Goal: Task Accomplishment & Management: Manage account settings

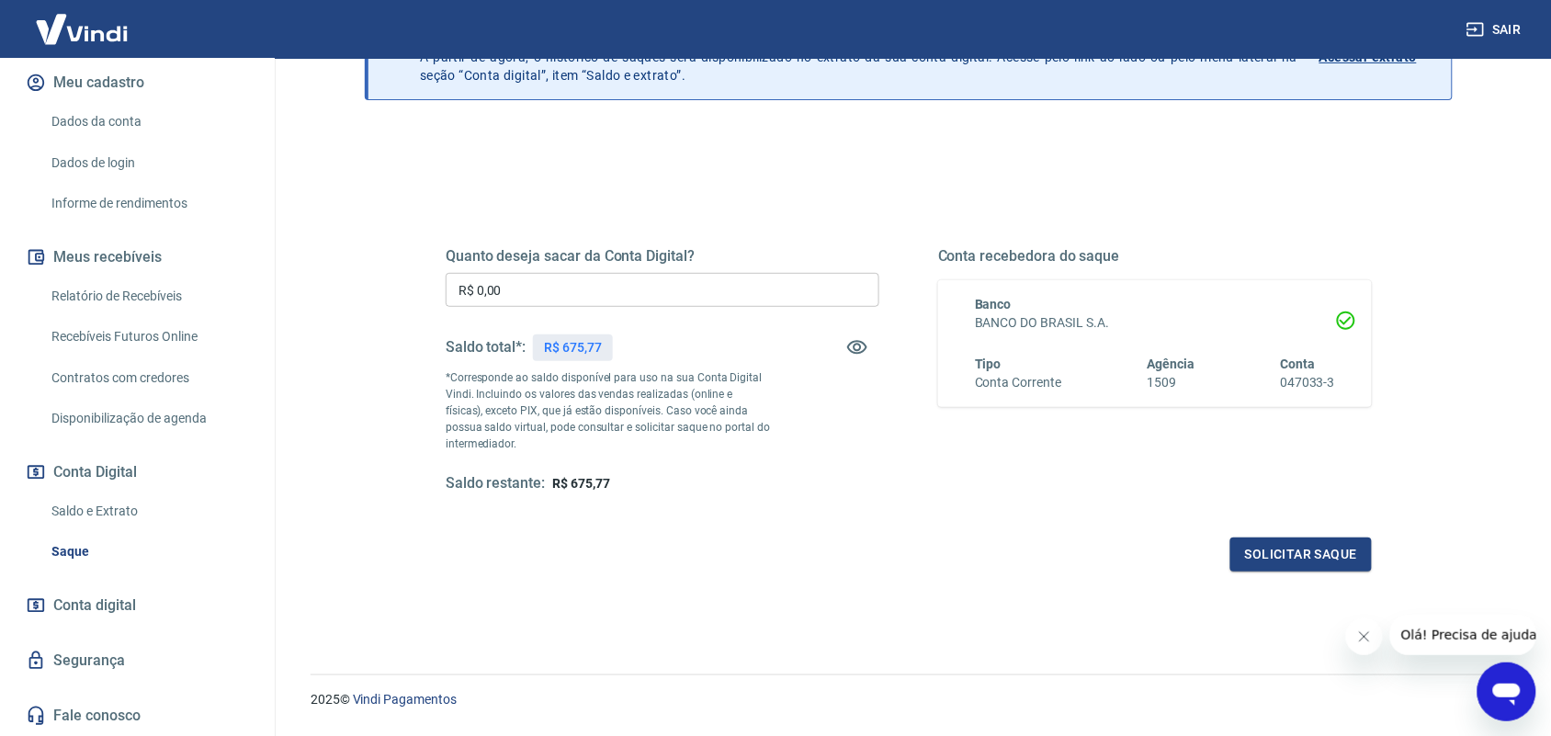
scroll to position [173, 0]
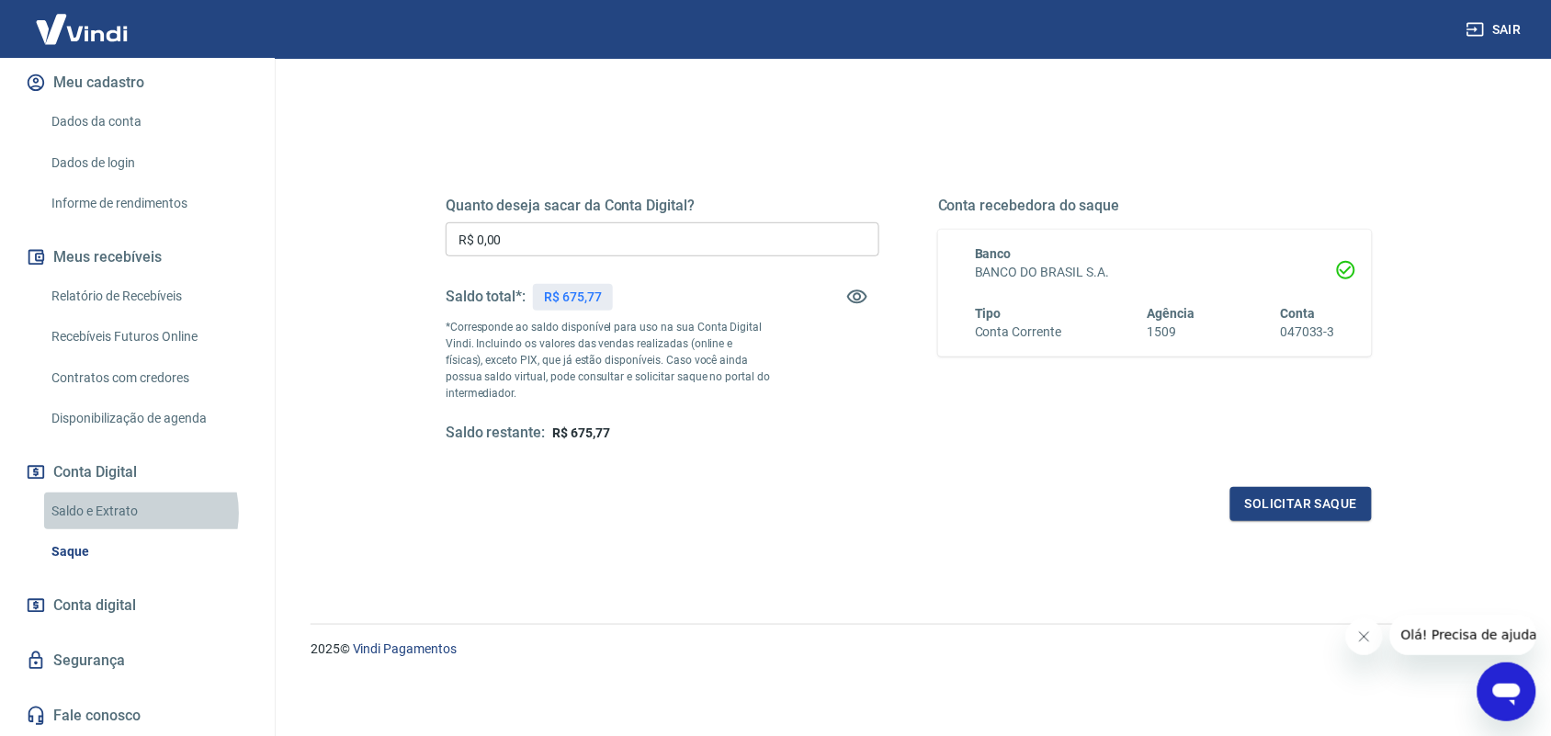
click at [131, 514] on link "Saldo e Extrato" at bounding box center [148, 511] width 209 height 38
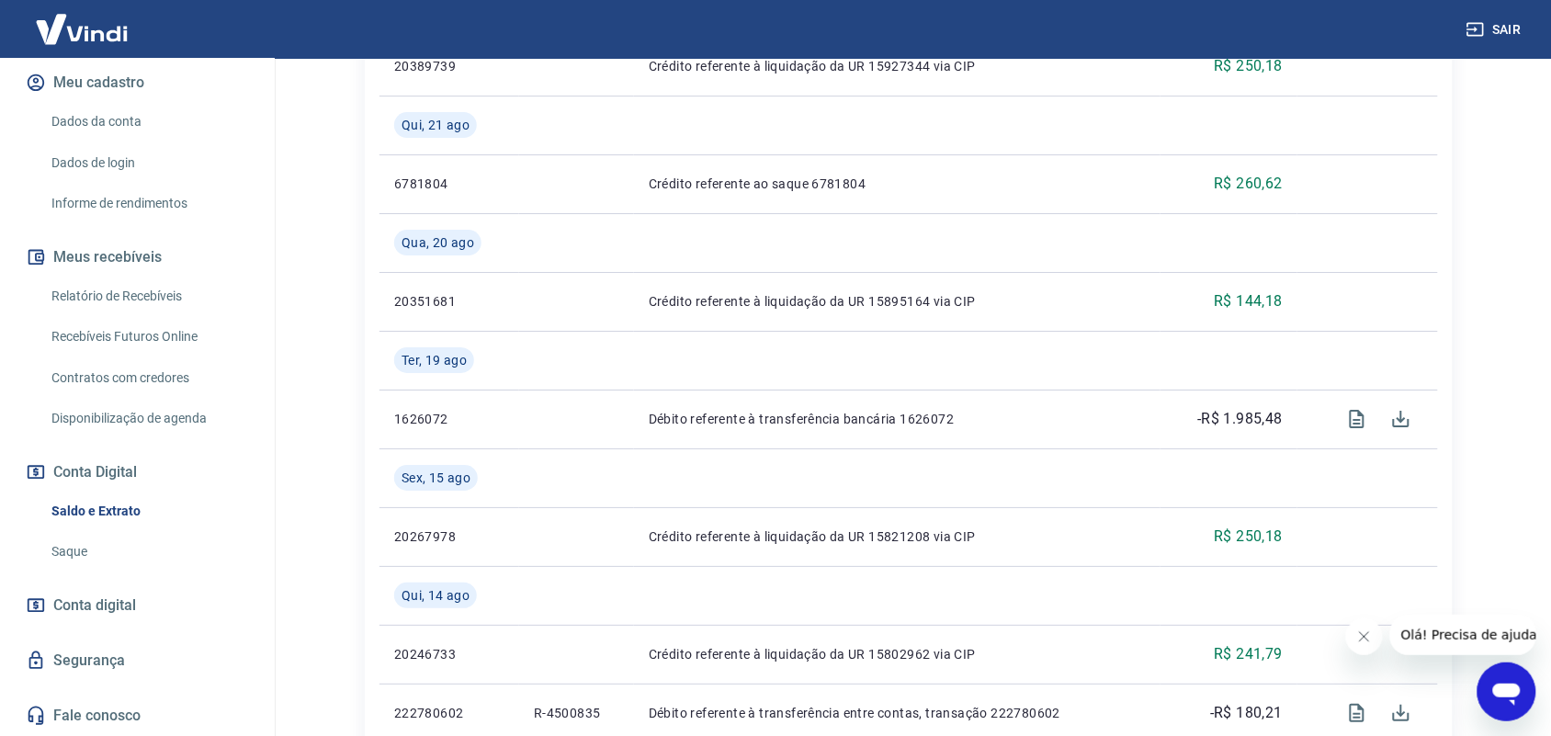
scroll to position [1796, 0]
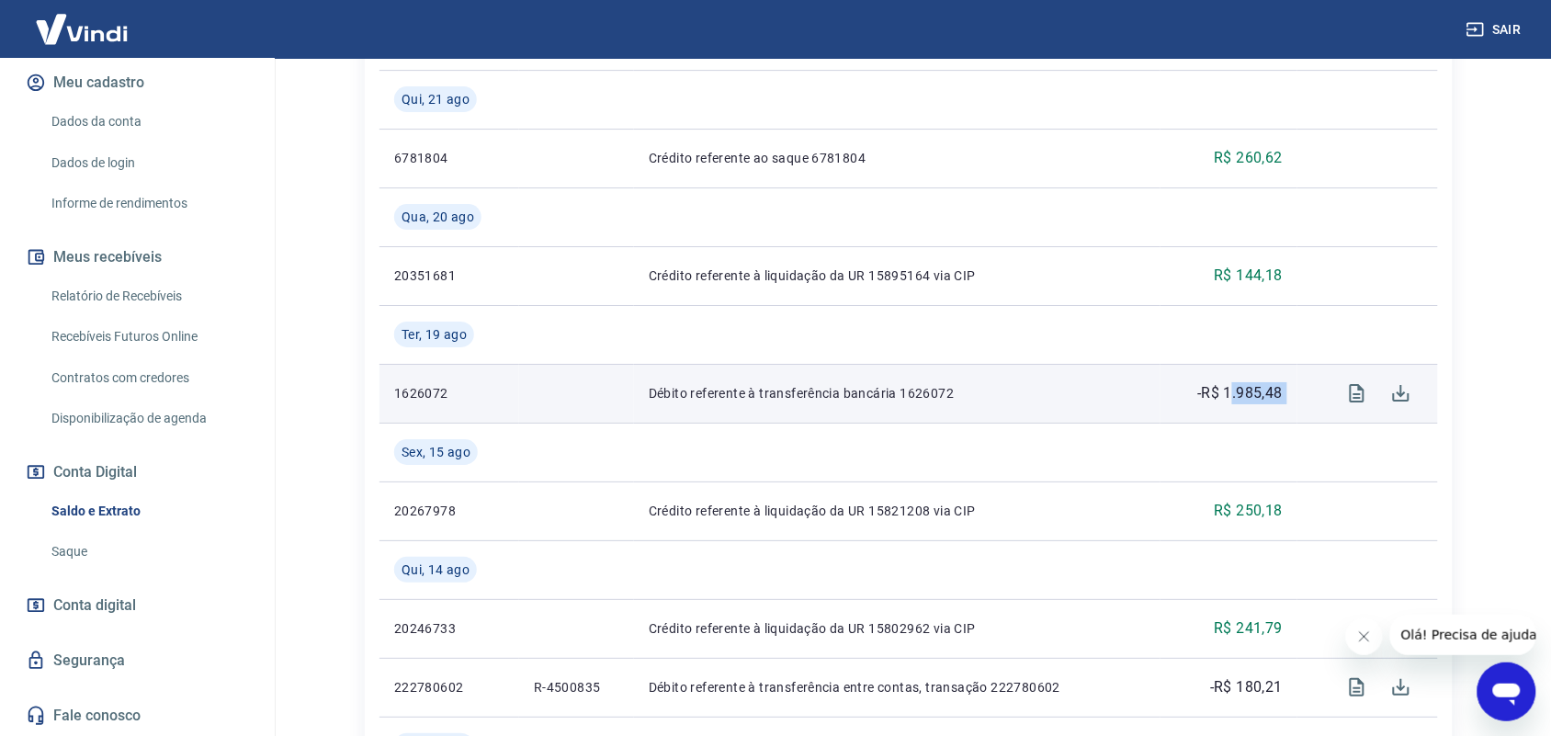
drag, startPoint x: 1314, startPoint y: 391, endPoint x: 1205, endPoint y: 389, distance: 108.4
click at [1208, 389] on tr "1626072 Débito referente à transferência bancária 1626072 -R$ 1.985,48" at bounding box center [908, 393] width 1058 height 59
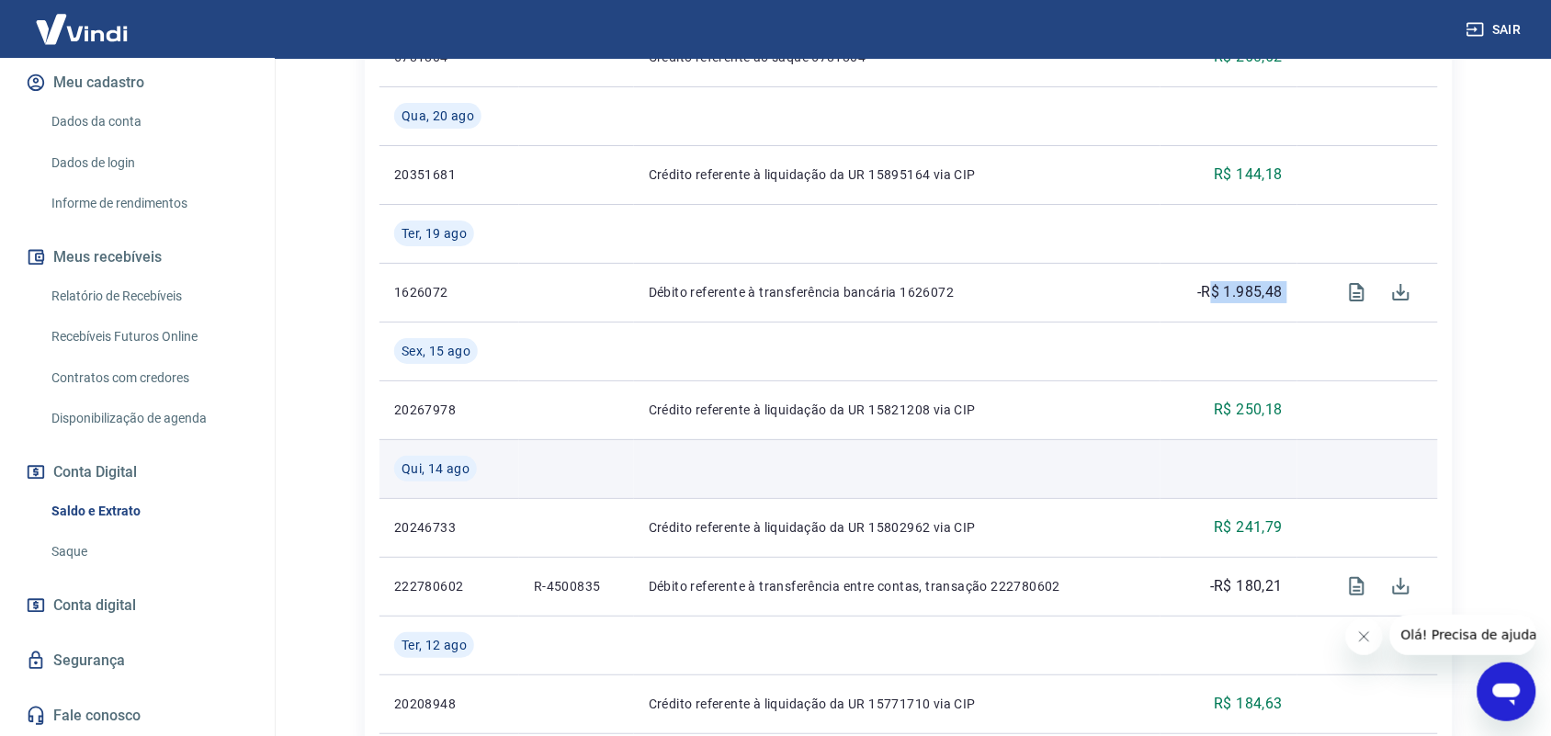
scroll to position [2072, 0]
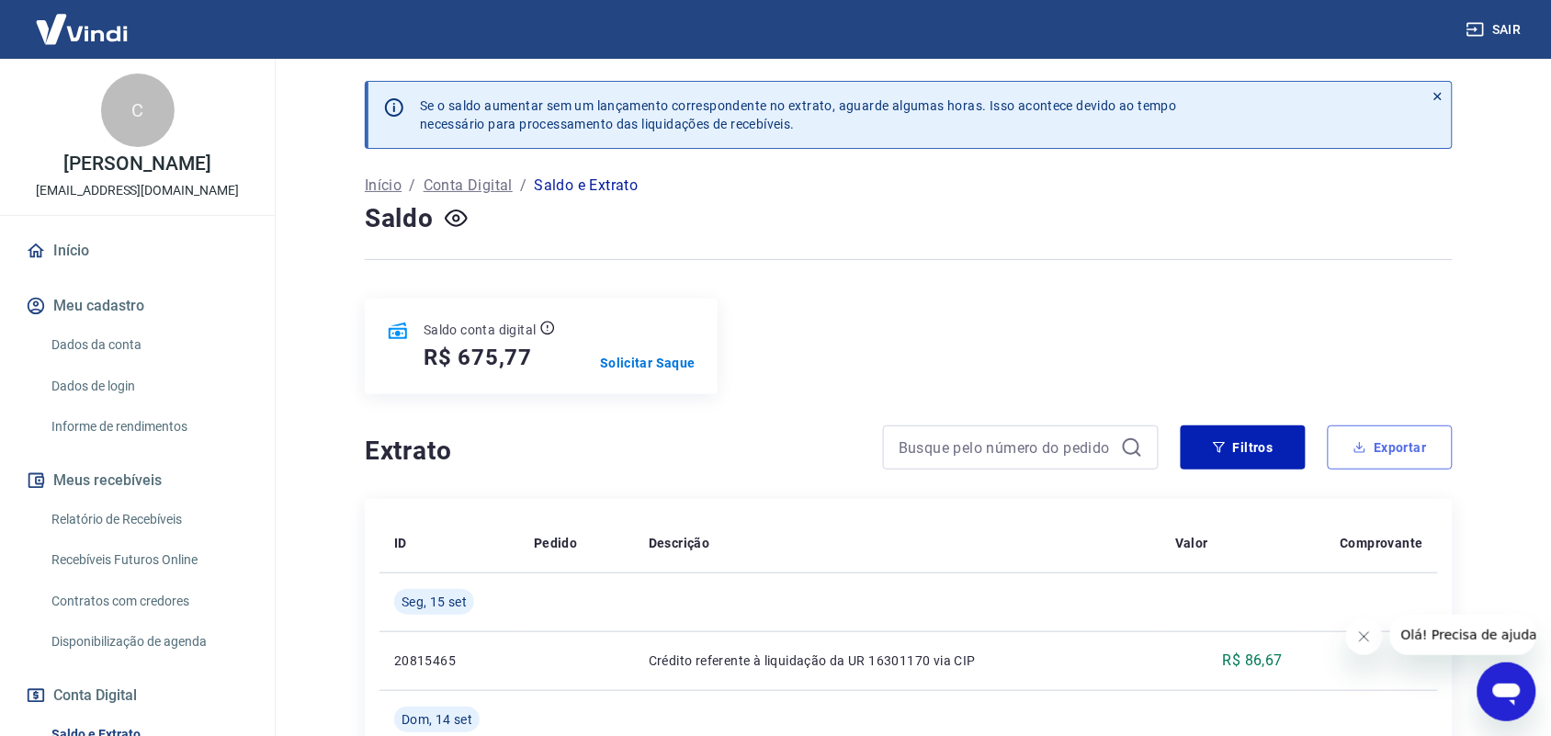
click at [1370, 447] on button "Exportar" at bounding box center [1389, 447] width 125 height 44
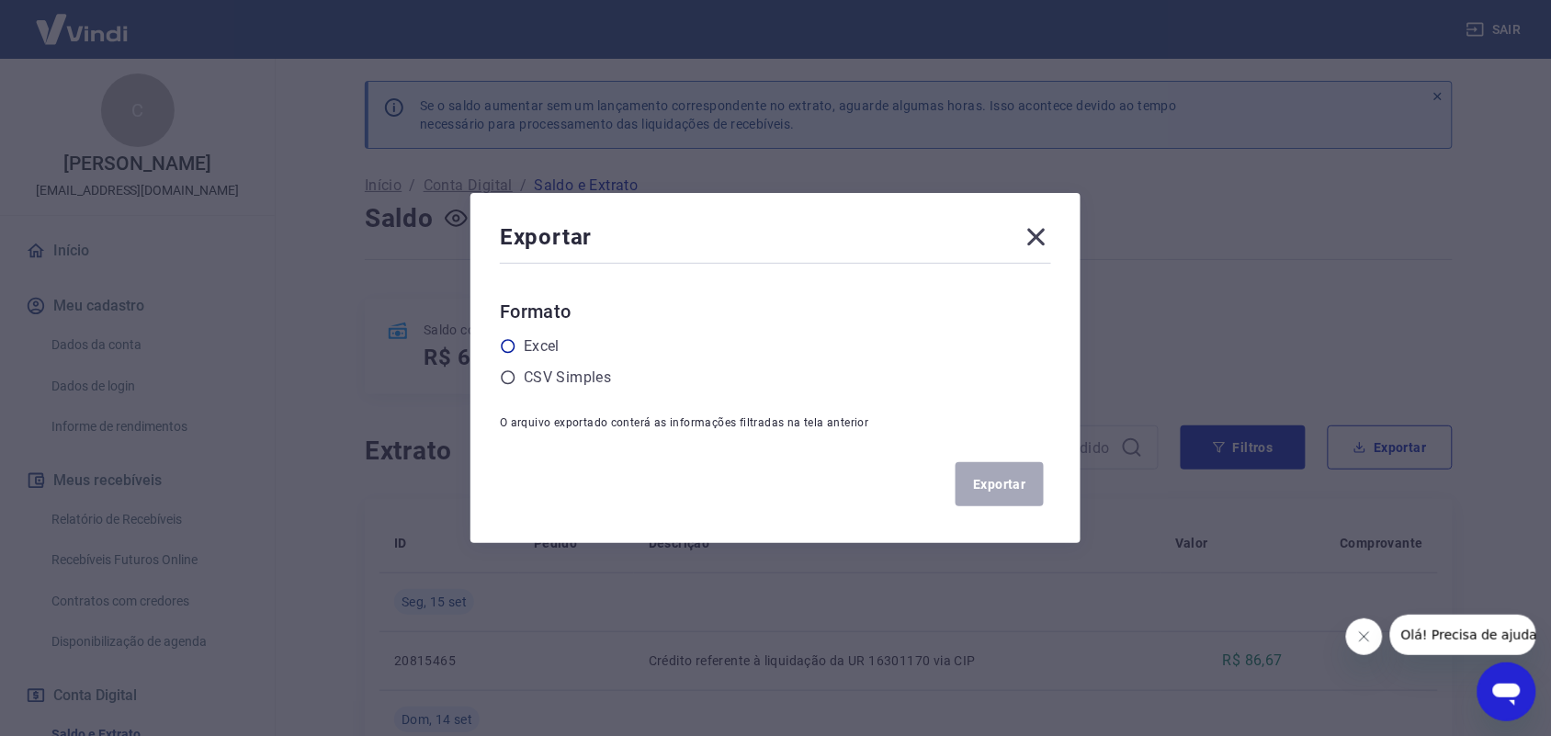
click at [508, 347] on icon at bounding box center [508, 346] width 17 height 17
click at [0, 0] on input "radio" at bounding box center [0, 0] width 0 height 0
click at [1021, 478] on button "Exportar" at bounding box center [999, 484] width 88 height 44
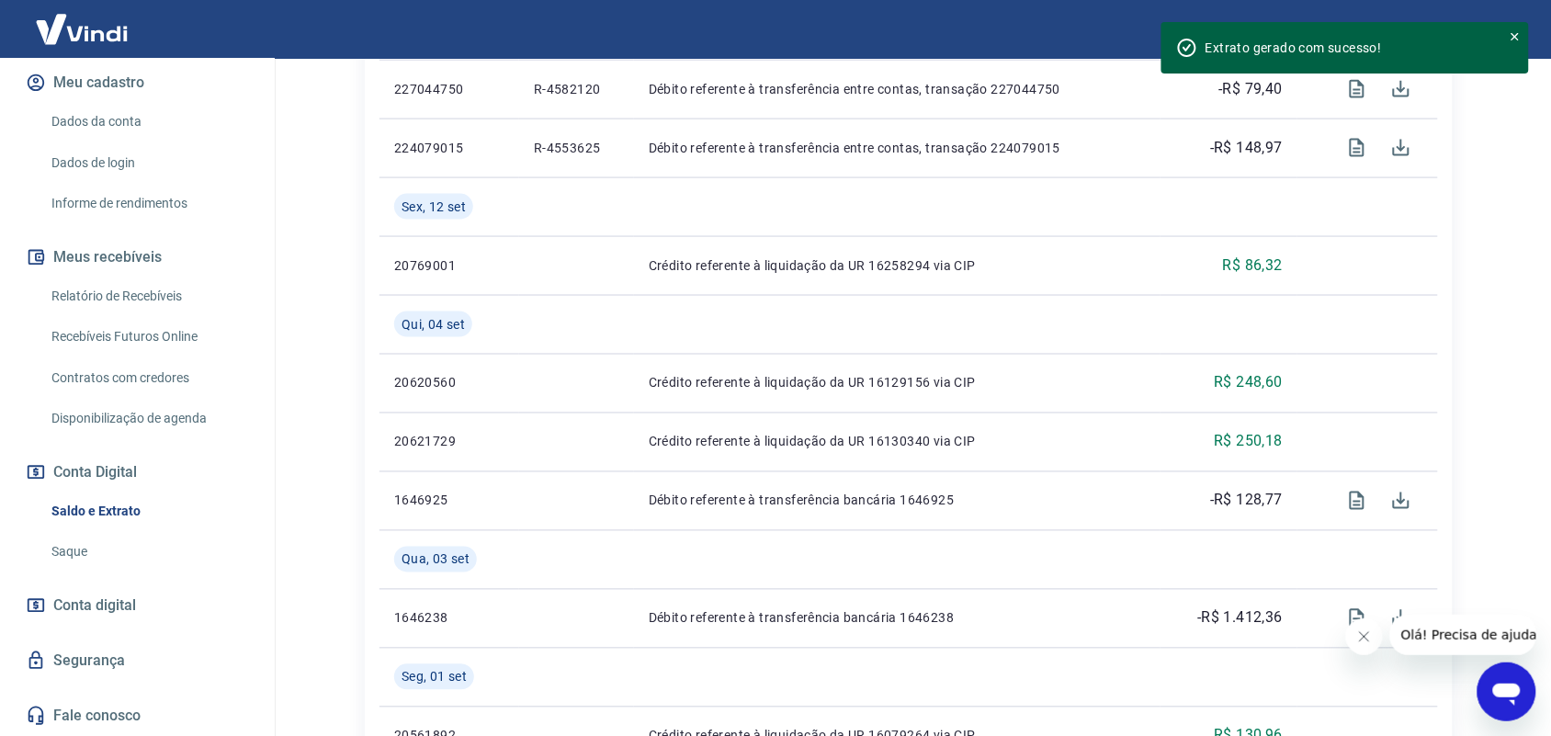
scroll to position [1034, 0]
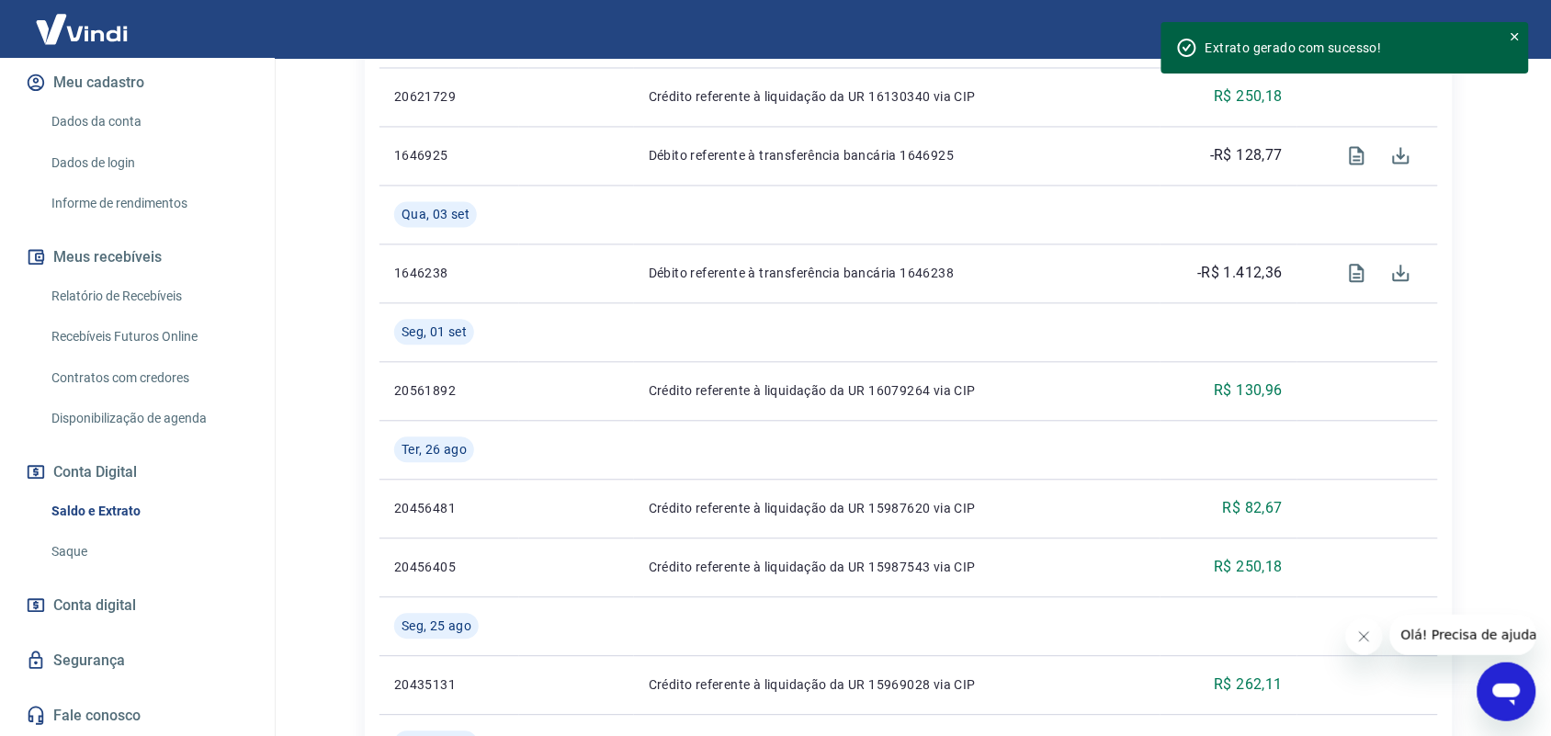
click at [115, 292] on link "Relatório de Recebíveis" at bounding box center [148, 296] width 209 height 38
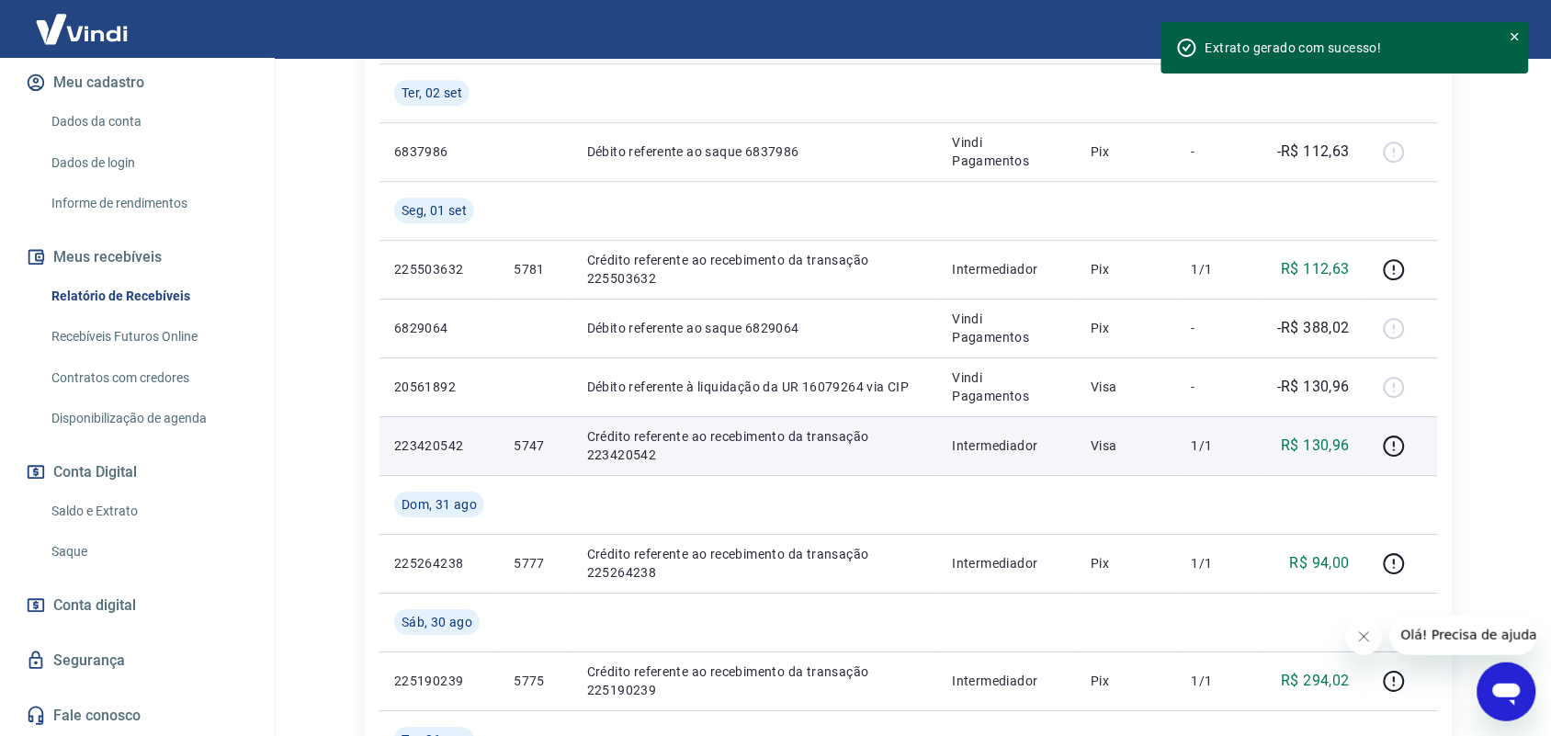
scroll to position [1493, 0]
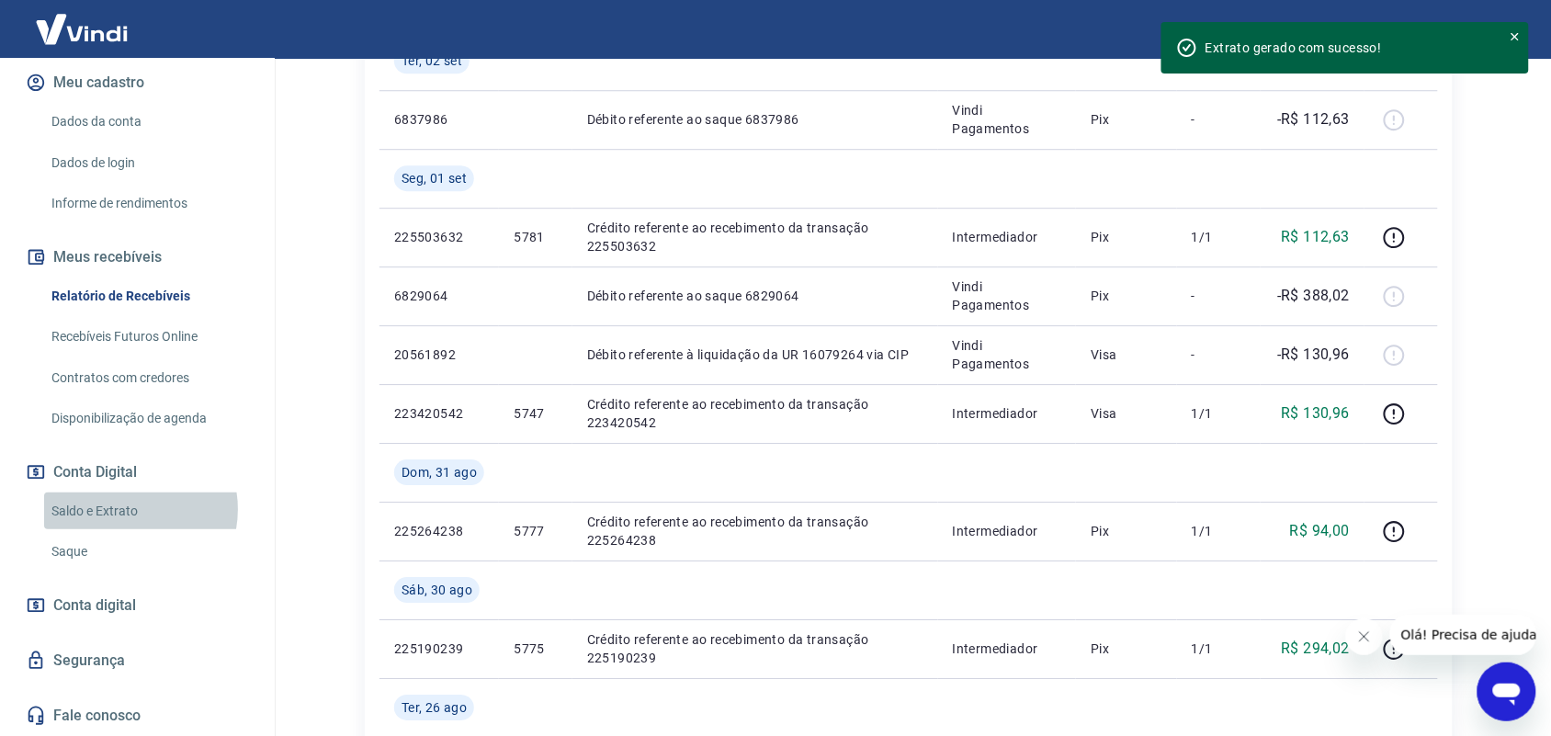
click at [122, 511] on link "Saldo e Extrato" at bounding box center [148, 511] width 209 height 38
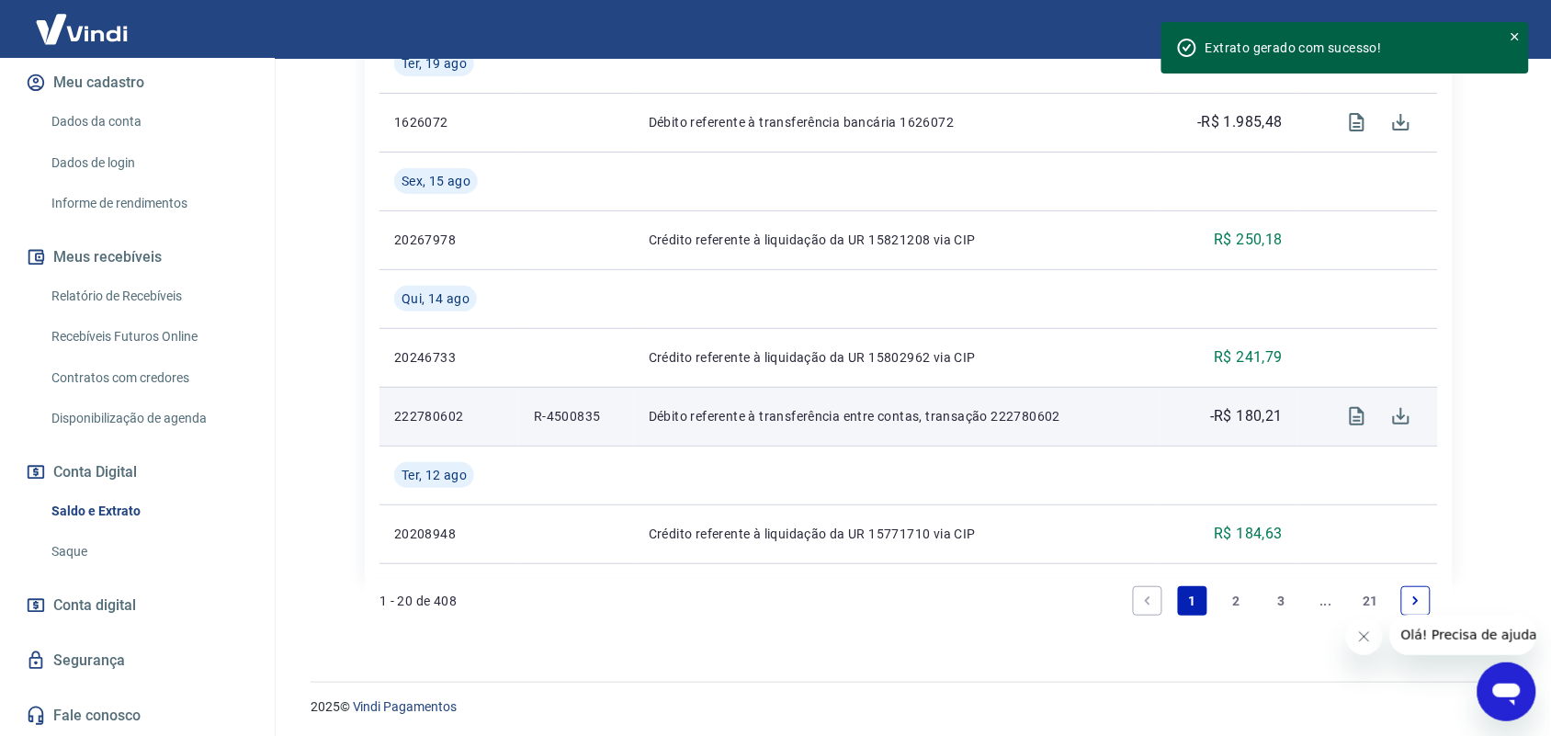
scroll to position [2072, 0]
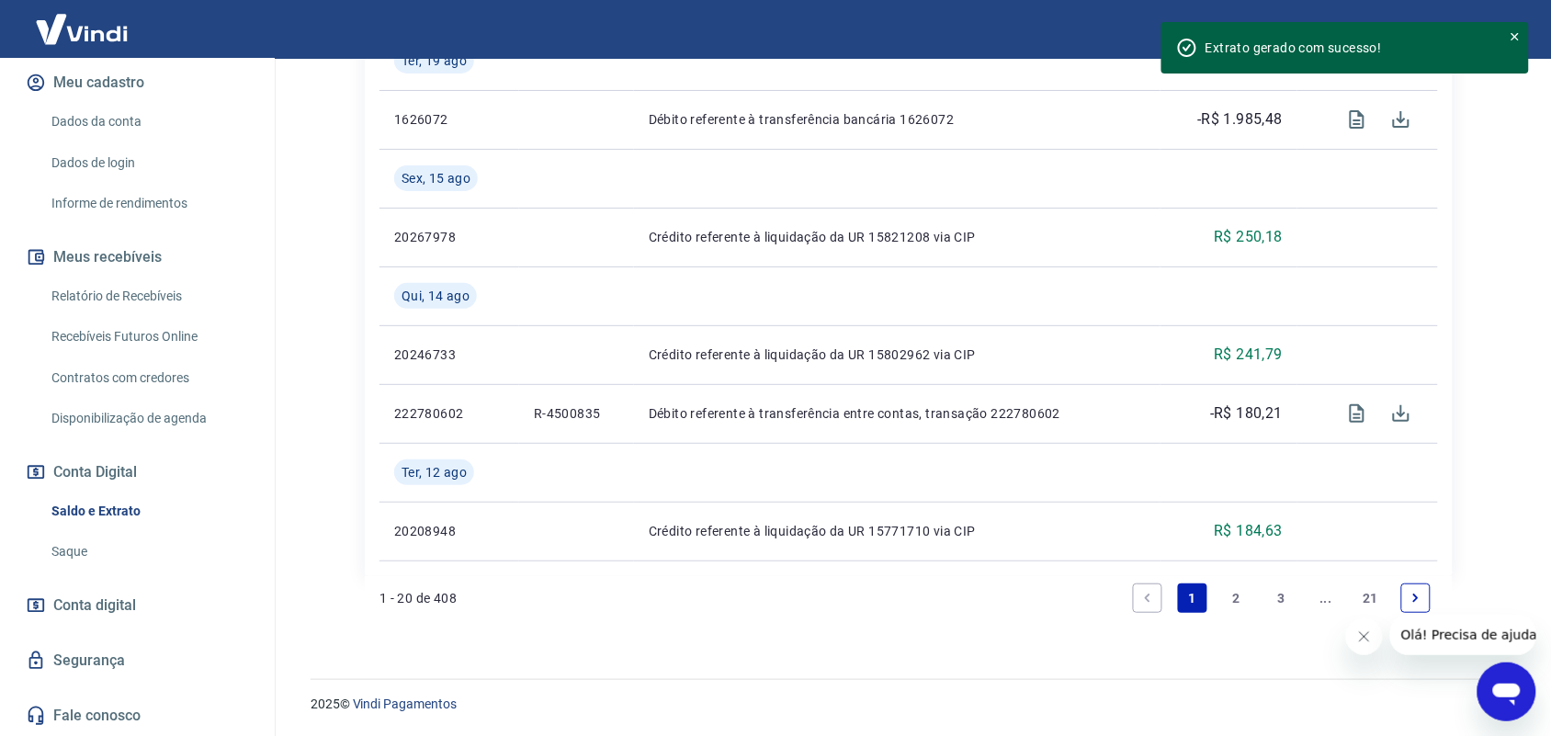
click at [1237, 600] on link "2" at bounding box center [1236, 597] width 29 height 29
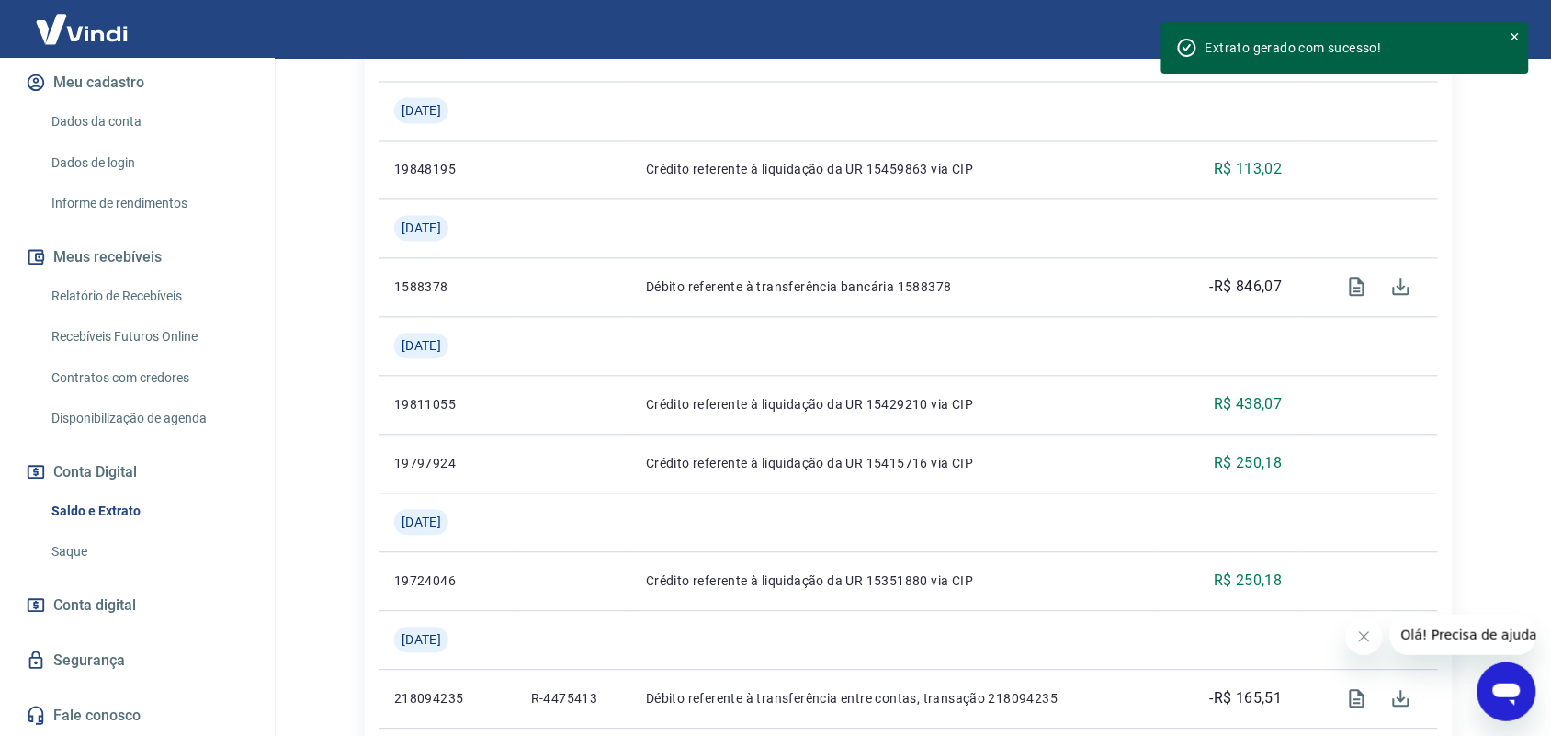
scroll to position [1034, 0]
